Goal: Use online tool/utility: Utilize a website feature to perform a specific function

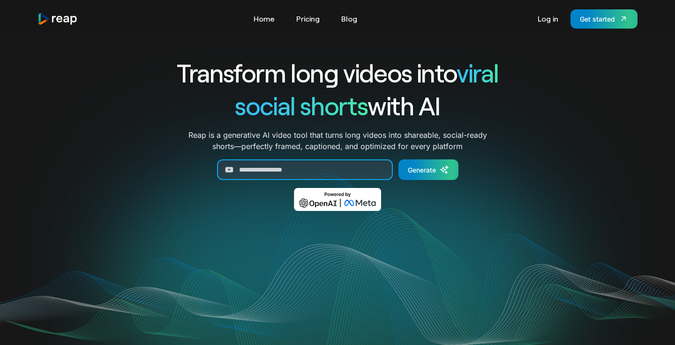
click at [277, 173] on input "Generate Form" at bounding box center [305, 169] width 176 height 21
paste input "**********"
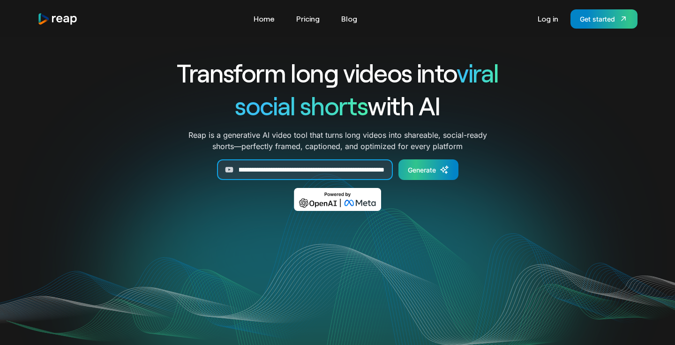
type input "**********"
click at [430, 169] on div "Generate" at bounding box center [422, 170] width 28 height 10
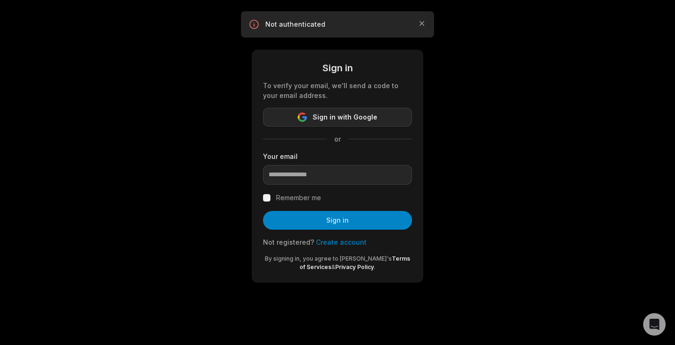
click at [378, 122] on button "Sign in with Google" at bounding box center [337, 117] width 149 height 19
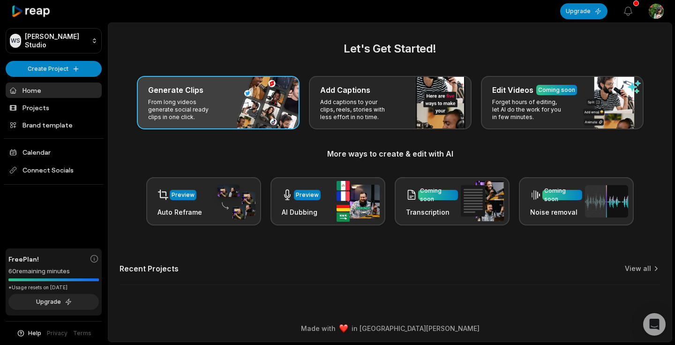
click at [187, 109] on p "From long videos generate social ready clips in one click." at bounding box center [184, 109] width 73 height 22
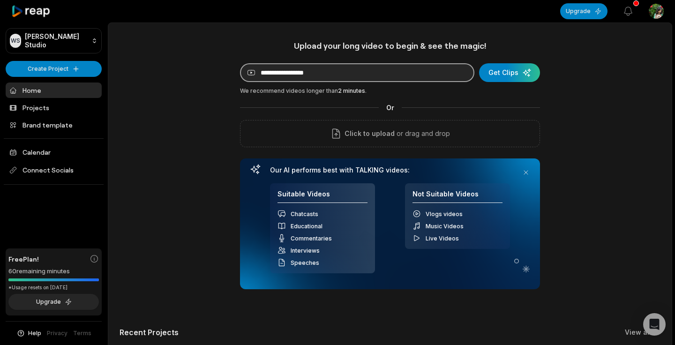
click at [373, 76] on input at bounding box center [357, 72] width 234 height 19
paste input "**********"
type input "**********"
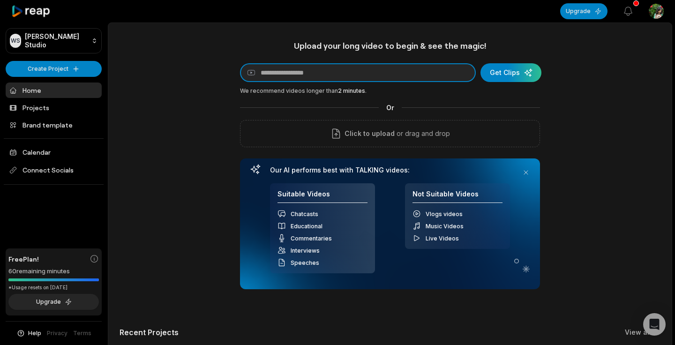
paste input "**********"
type input "**********"
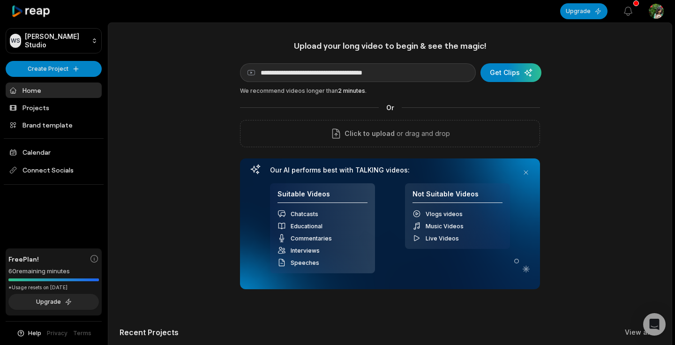
click at [506, 79] on div "submit" at bounding box center [510, 72] width 61 height 19
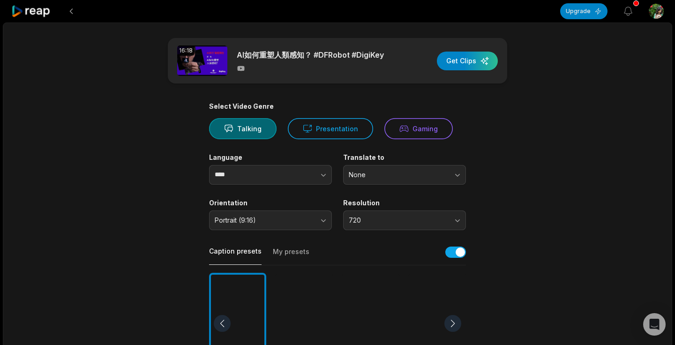
click at [310, 131] on icon at bounding box center [307, 129] width 9 height 10
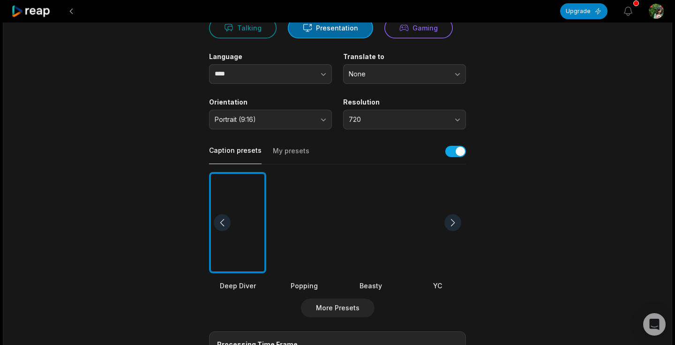
scroll to position [103, 0]
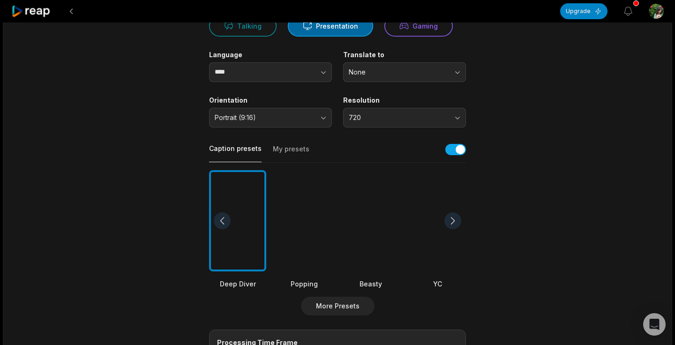
drag, startPoint x: 551, startPoint y: 233, endPoint x: 294, endPoint y: 152, distance: 269.1
click at [294, 152] on button "My presets" at bounding box center [291, 153] width 37 height 18
click at [238, 149] on button "Caption presets" at bounding box center [235, 153] width 52 height 18
click at [439, 186] on div at bounding box center [437, 221] width 57 height 102
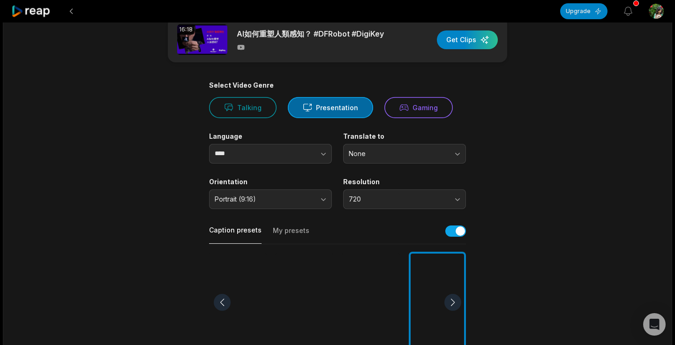
scroll to position [20, 0]
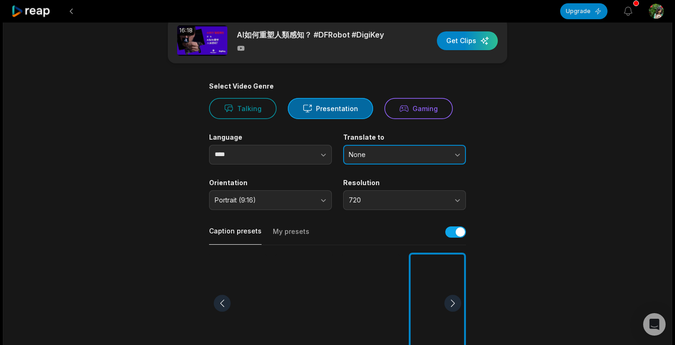
click at [374, 155] on span "None" at bounding box center [398, 154] width 98 height 8
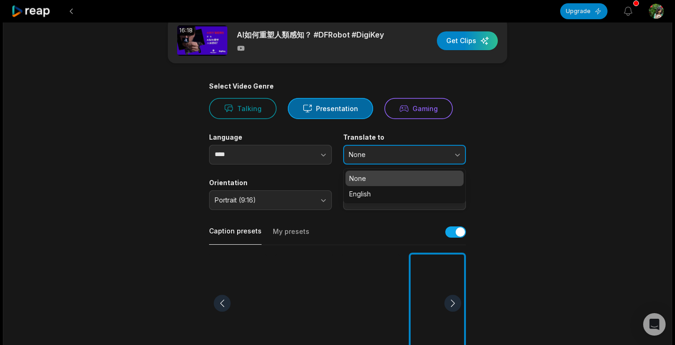
click at [374, 155] on span "None" at bounding box center [398, 154] width 98 height 8
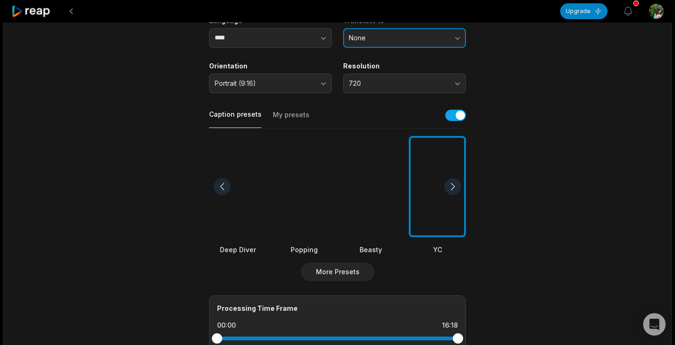
scroll to position [0, 0]
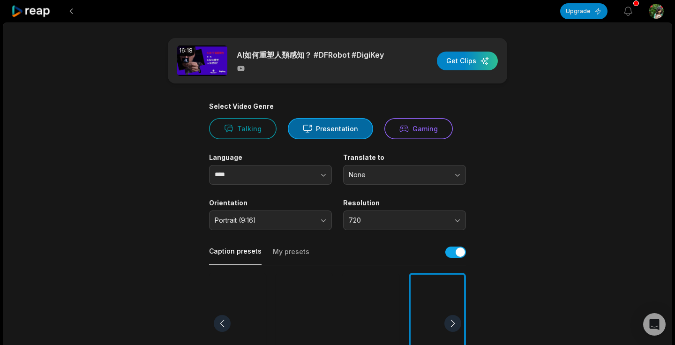
click at [467, 61] on div "button" at bounding box center [467, 61] width 61 height 19
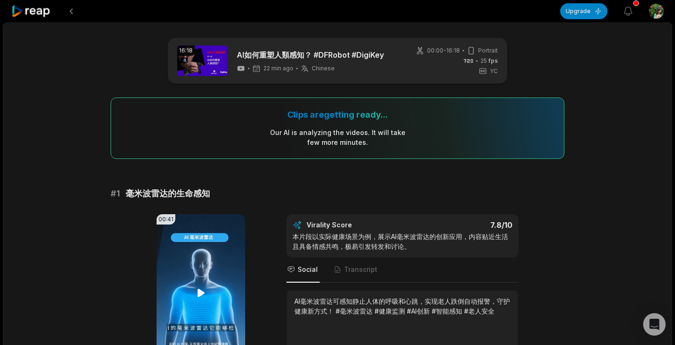
scroll to position [147, 0]
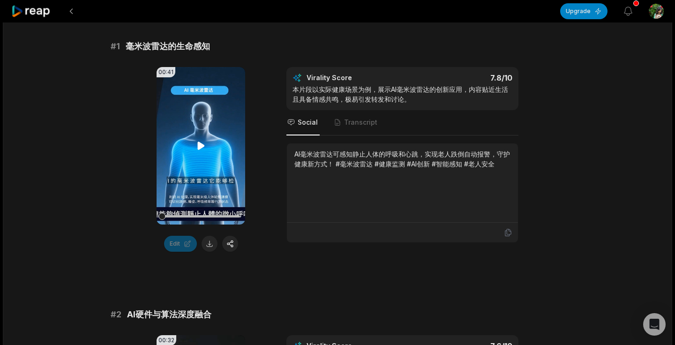
click at [198, 151] on video "Your browser does not support mp4 format." at bounding box center [200, 145] width 89 height 157
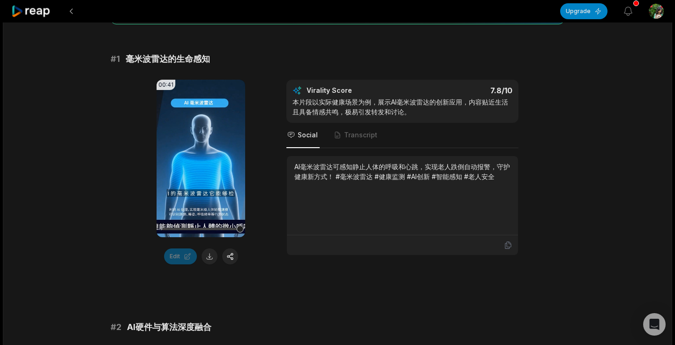
scroll to position [141, 0]
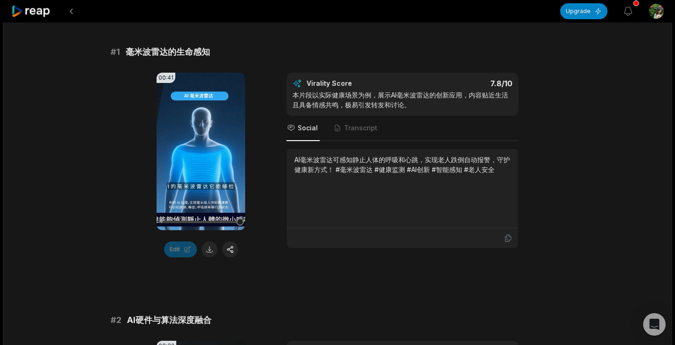
click at [361, 127] on span "Transcript" at bounding box center [360, 127] width 33 height 9
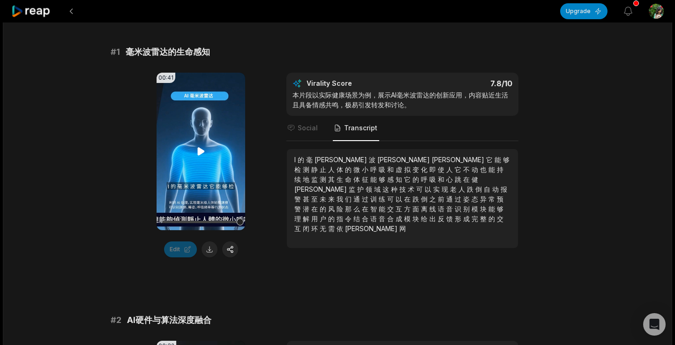
click at [197, 153] on icon at bounding box center [200, 151] width 11 height 11
click at [293, 160] on div "I 的 毫 米 波 雷 达 它 能 够 检 测 静 止 人 体 的 微 小 呼 吸 和 虚 拟 变 化 即 使 人 它 不 动 也 能 持 续 地 监 测 其…" at bounding box center [402, 198] width 231 height 99
click at [295, 161] on span "I" at bounding box center [295, 160] width 3 height 8
drag, startPoint x: 173, startPoint y: 222, endPoint x: 149, endPoint y: 222, distance: 24.8
click at [148, 222] on div "00:41 Your browser does not support mp4 format. Edit Virality Score 7.8 /10 本片段…" at bounding box center [338, 165] width 454 height 185
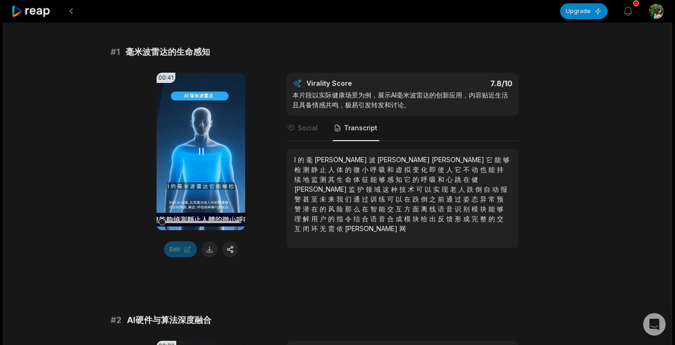
drag, startPoint x: 165, startPoint y: 221, endPoint x: 158, endPoint y: 221, distance: 6.6
click at [158, 221] on div at bounding box center [161, 221] width 7 height 7
click at [188, 189] on video "Your browser does not support mp4 format." at bounding box center [200, 151] width 89 height 157
click at [314, 159] on span "毫" at bounding box center [310, 160] width 8 height 8
drag, startPoint x: 296, startPoint y: 158, endPoint x: 319, endPoint y: 158, distance: 22.5
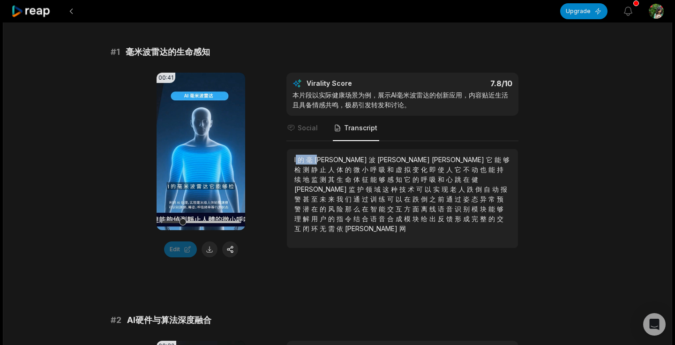
click at [319, 158] on div "I 的 毫 米 波 雷 达 它 能 够 检 测 静 止 人 体 的 微 小 呼 吸 和 虚 拟 变 化 即 使 人 它 不 动 也 能 持 续 地 监 测 其…" at bounding box center [402, 194] width 216 height 79
click at [295, 159] on span "I" at bounding box center [295, 160] width 3 height 8
click at [296, 159] on span "I" at bounding box center [295, 160] width 3 height 8
click at [311, 165] on span "测" at bounding box center [307, 169] width 8 height 8
click at [395, 165] on span "和" at bounding box center [391, 169] width 8 height 8
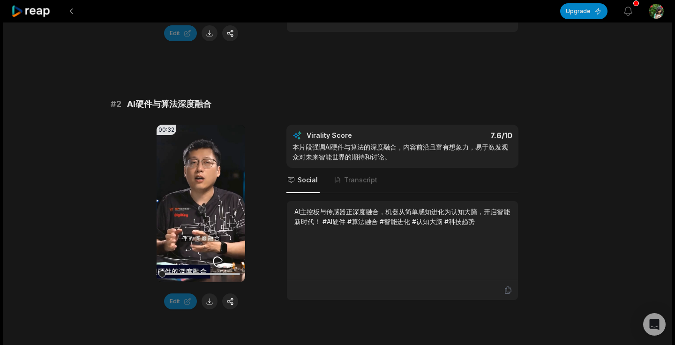
scroll to position [366, 0]
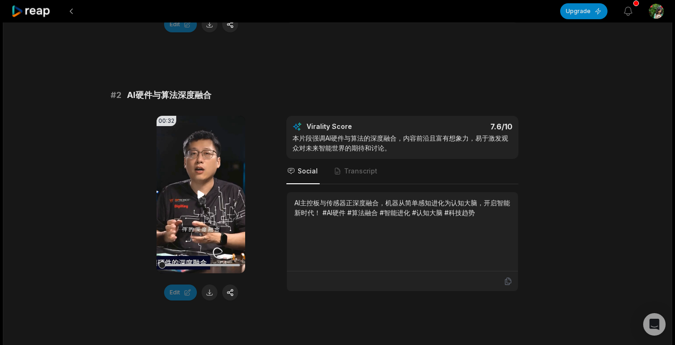
click at [198, 194] on icon at bounding box center [200, 195] width 7 height 8
click at [352, 175] on span "Transcript" at bounding box center [360, 170] width 33 height 9
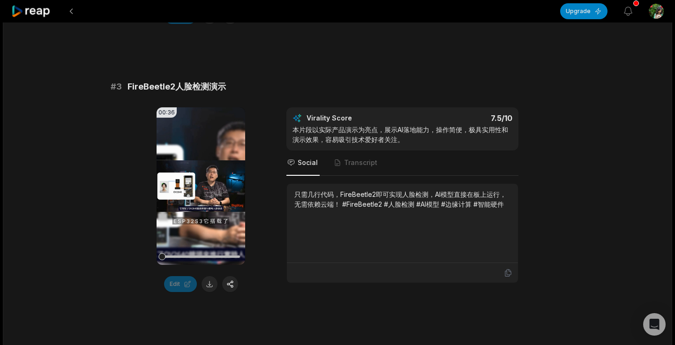
scroll to position [652, 0]
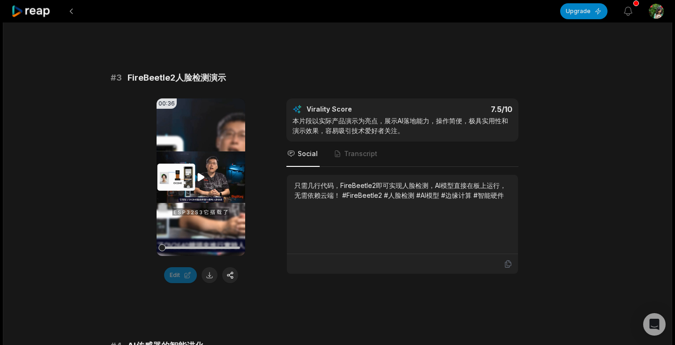
click at [198, 176] on icon at bounding box center [200, 177] width 7 height 8
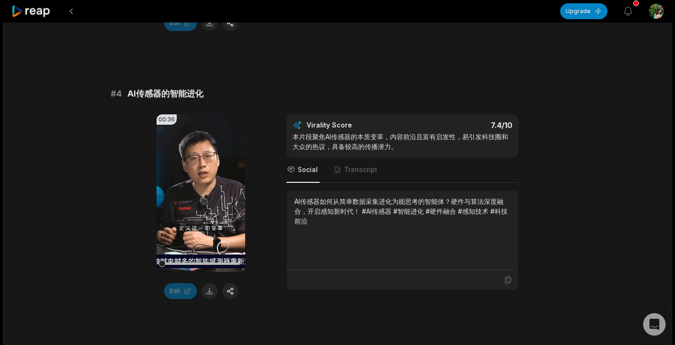
scroll to position [905, 0]
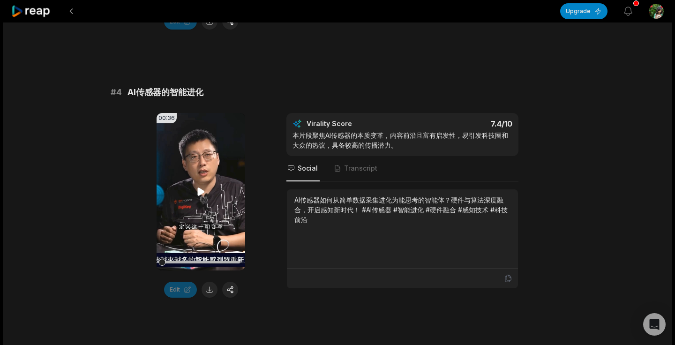
click at [201, 190] on icon at bounding box center [200, 192] width 7 height 8
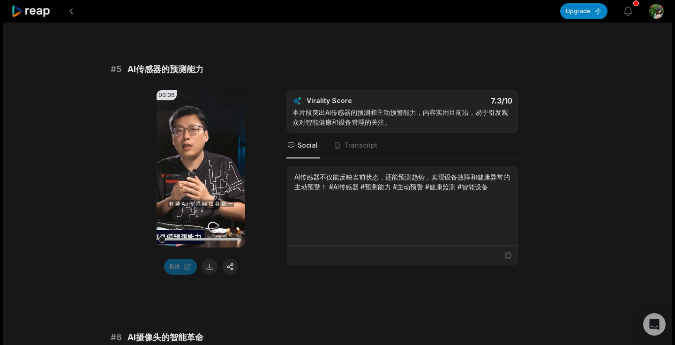
scroll to position [1216, 0]
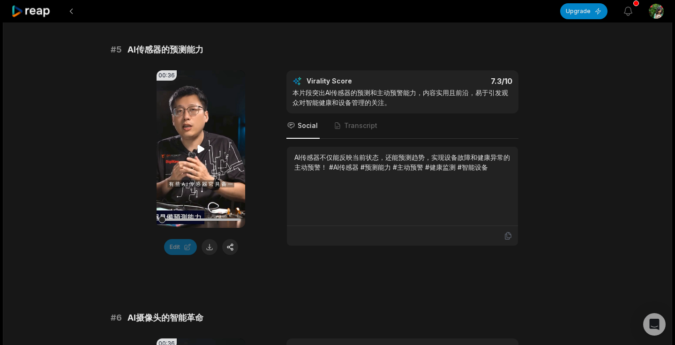
click at [197, 150] on icon at bounding box center [200, 148] width 11 height 11
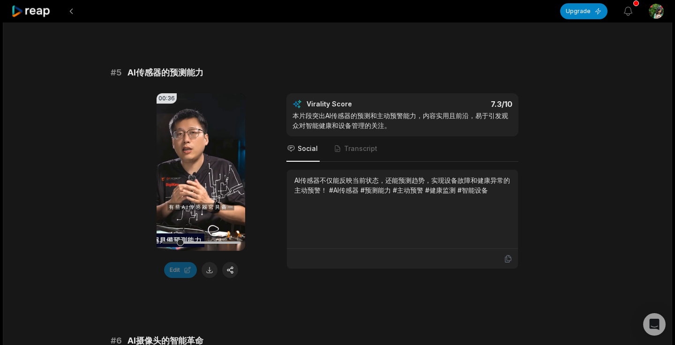
scroll to position [1177, 0]
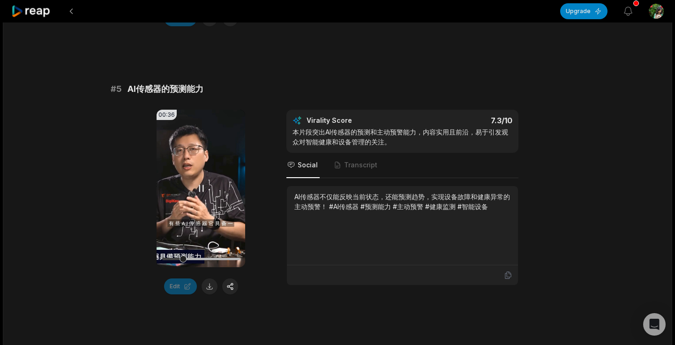
click at [199, 191] on icon at bounding box center [201, 189] width 4 height 6
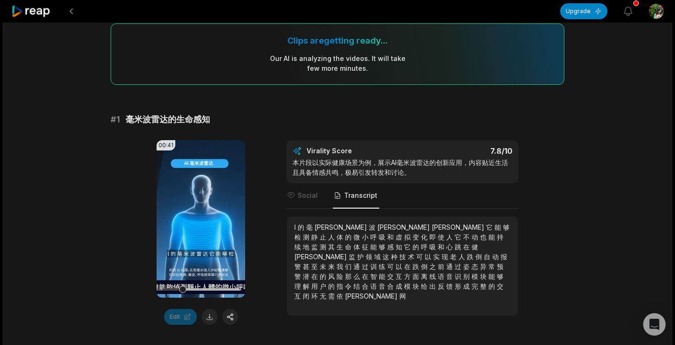
scroll to position [0, 0]
